Goal: Information Seeking & Learning: Learn about a topic

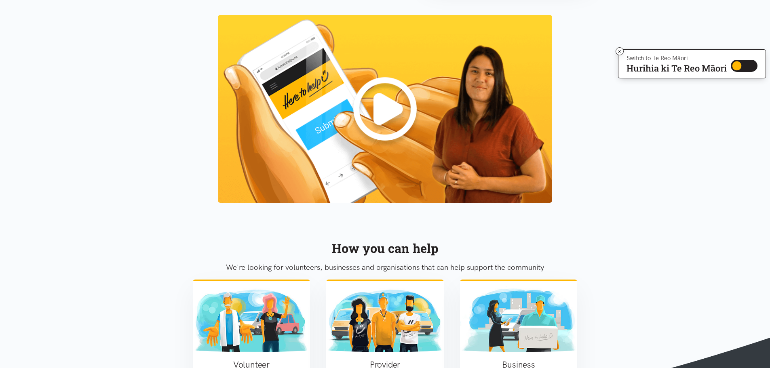
scroll to position [649, 0]
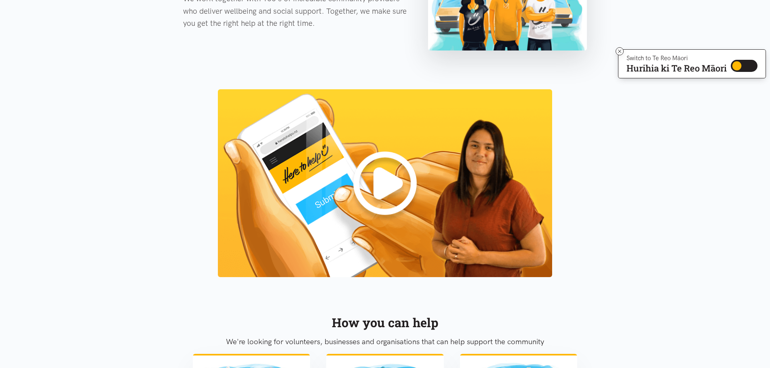
click at [385, 191] on img at bounding box center [385, 183] width 334 height 188
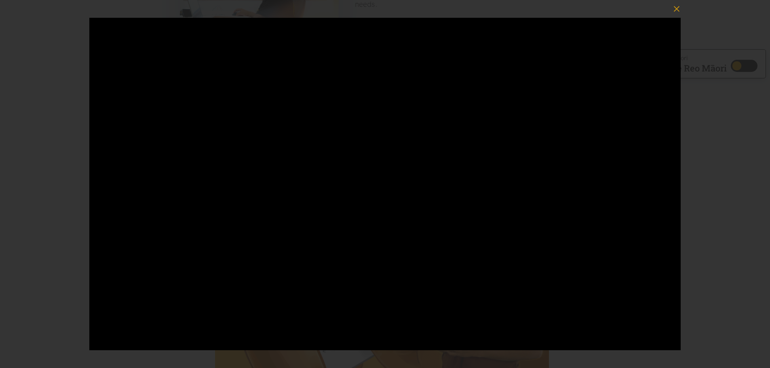
scroll to position [488, 0]
click at [677, 8] on icon "button" at bounding box center [676, 8] width 11 height 11
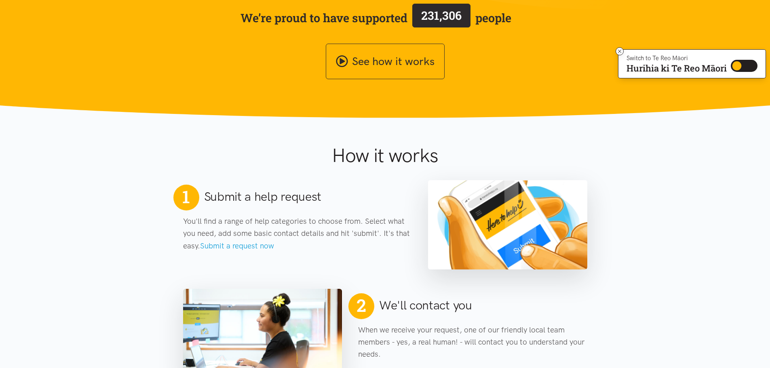
scroll to position [164, 0]
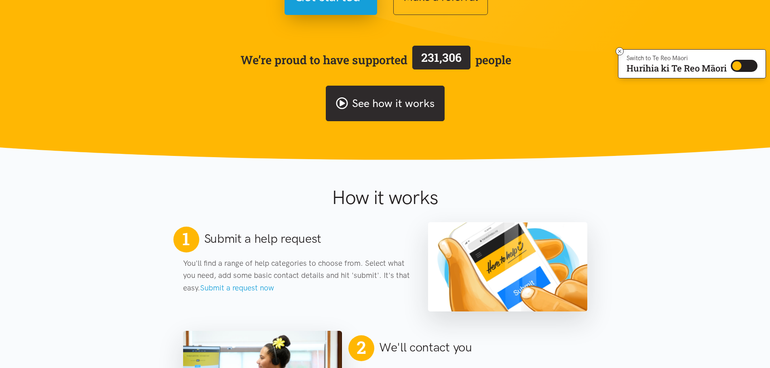
click at [370, 107] on link "See how it works" at bounding box center [385, 104] width 119 height 36
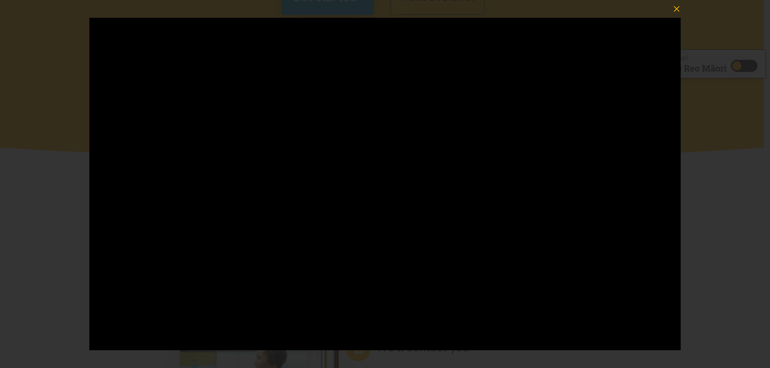
click at [678, 7] on icon "button" at bounding box center [676, 8] width 11 height 11
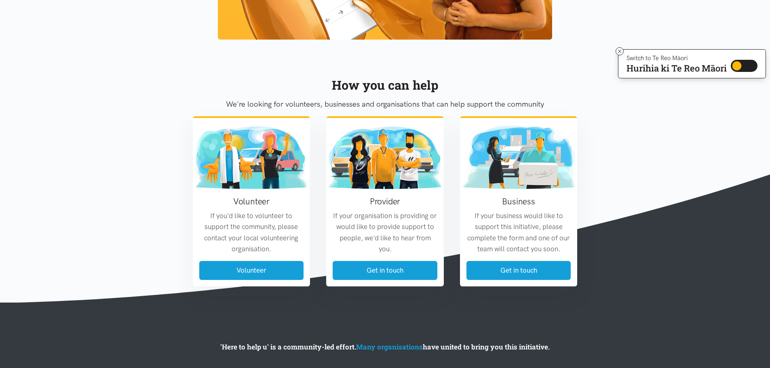
scroll to position [932, 0]
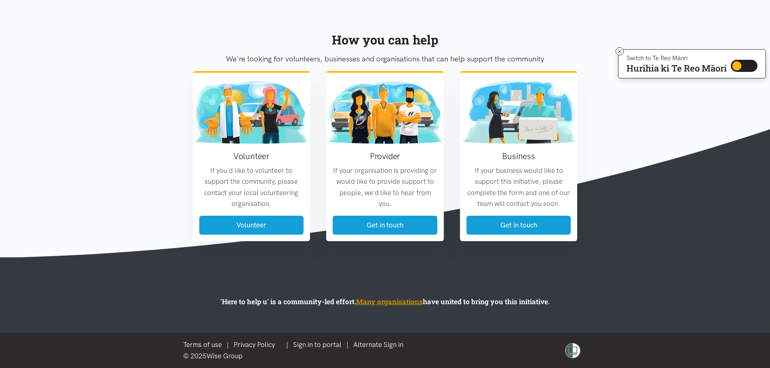
click at [394, 301] on link "Many organisations" at bounding box center [389, 301] width 67 height 9
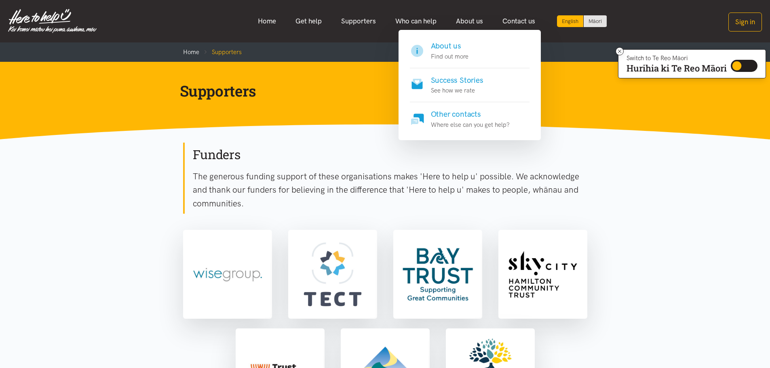
click at [450, 82] on h4 "Success Stories" at bounding box center [457, 80] width 53 height 11
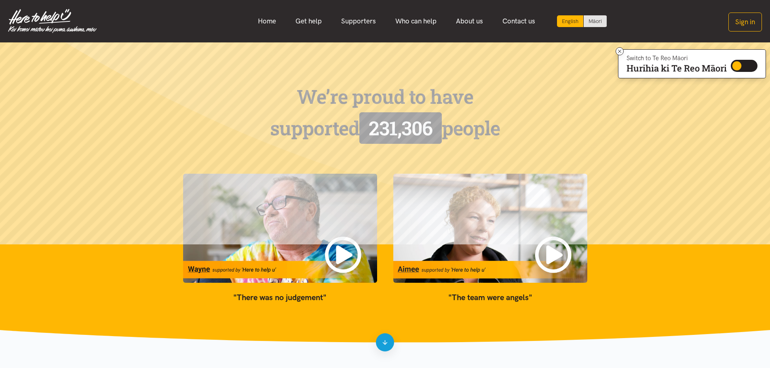
click at [551, 260] on img at bounding box center [490, 228] width 194 height 109
